Goal: Find contact information: Find contact information

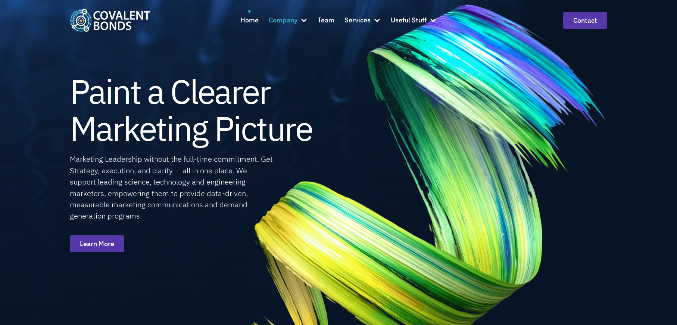
click at [289, 22] on div "Company" at bounding box center [283, 20] width 29 height 11
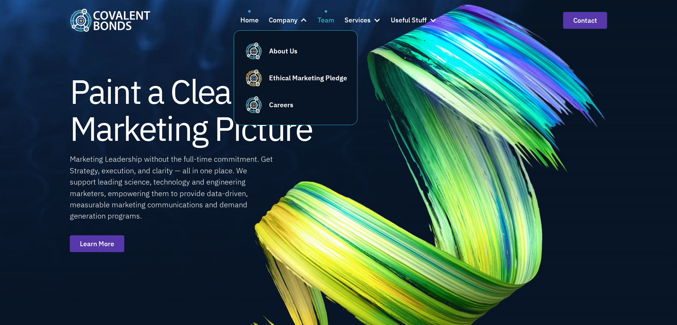
click at [324, 20] on div "Team" at bounding box center [326, 20] width 17 height 11
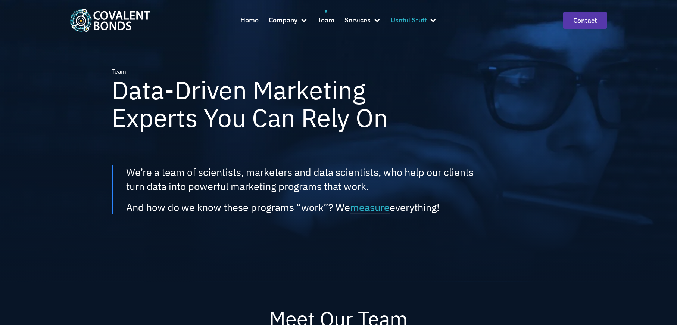
click at [420, 19] on div "Useful Stuff" at bounding box center [409, 20] width 36 height 11
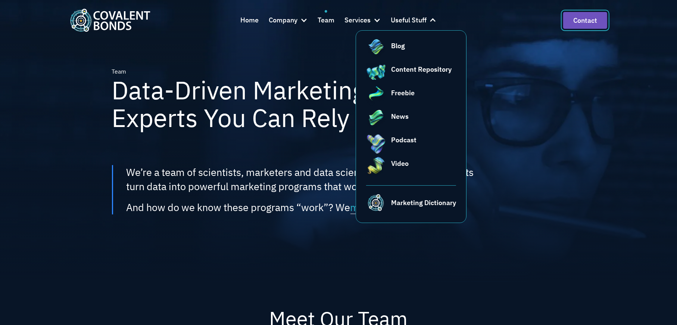
click at [584, 20] on link "Contact" at bounding box center [585, 20] width 44 height 17
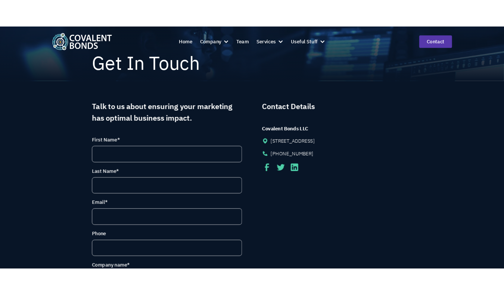
scroll to position [87, 0]
